Goal: Find specific page/section: Find specific page/section

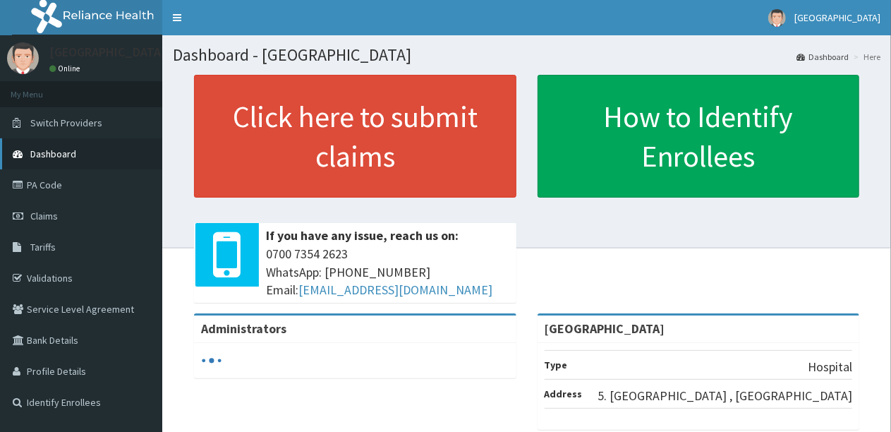
click at [109, 162] on link "Dashboard" at bounding box center [81, 153] width 162 height 31
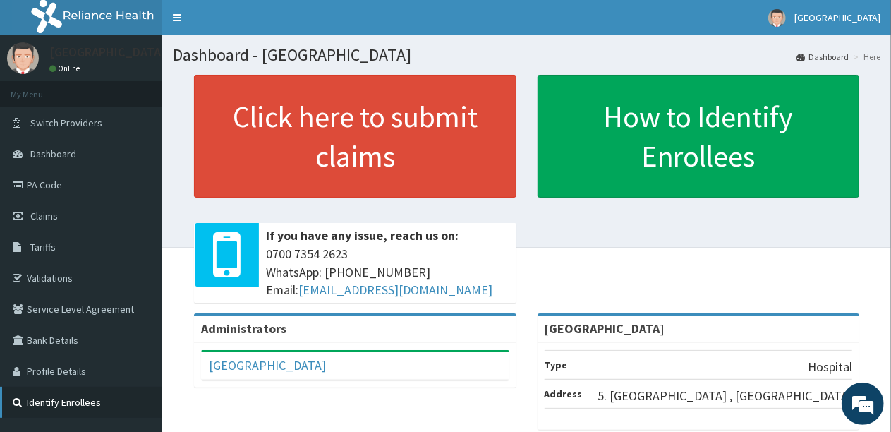
click at [70, 403] on link "Identify Enrollees" at bounding box center [81, 402] width 162 height 31
